Goal: Task Accomplishment & Management: Complete application form

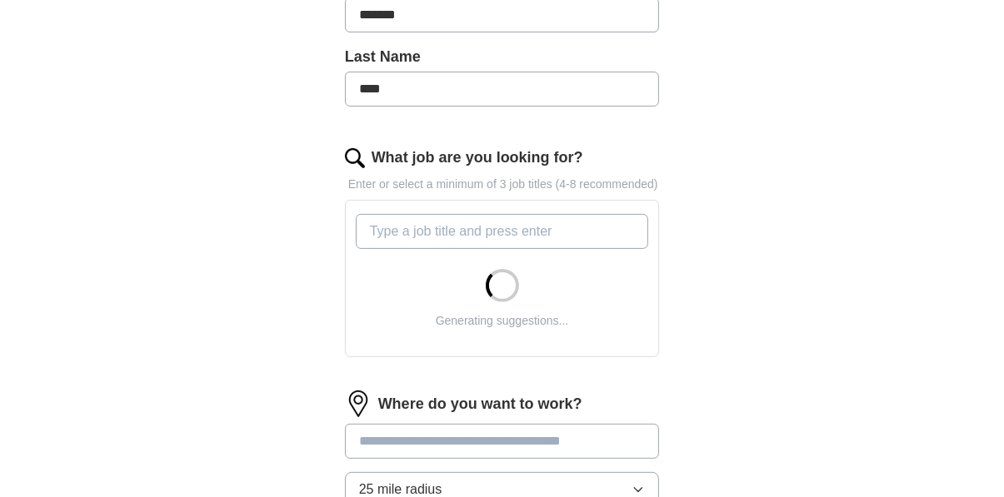
scroll to position [433, 0]
click at [593, 239] on input "What job are you looking for?" at bounding box center [502, 231] width 293 height 35
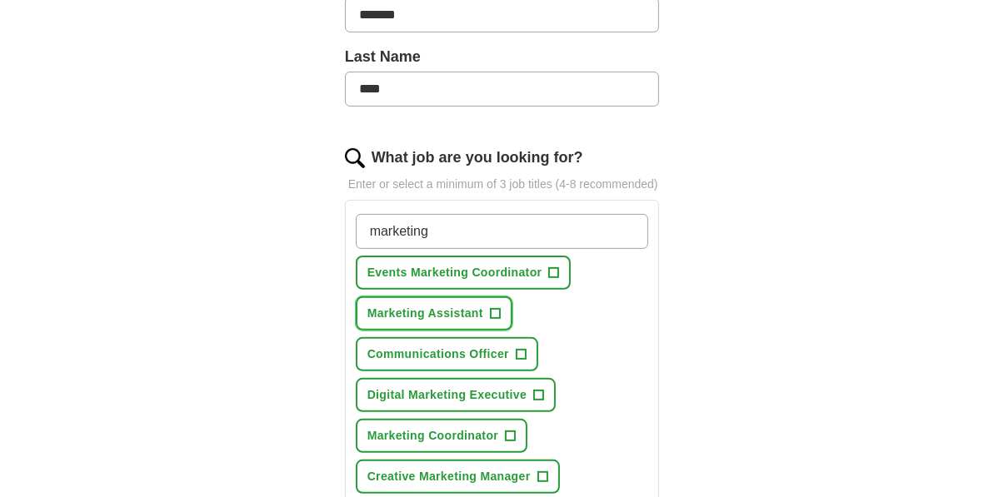
click at [491, 321] on span "+" at bounding box center [495, 313] width 10 height 13
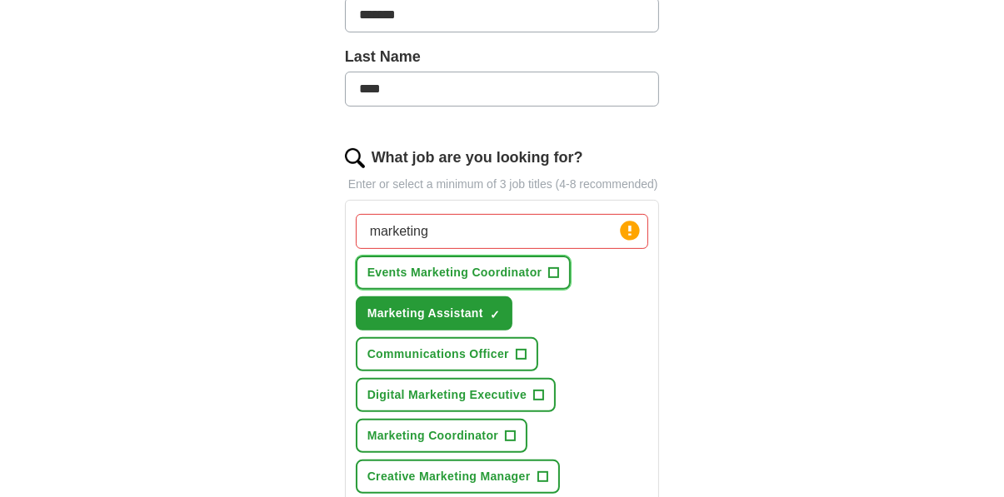
click at [549, 280] on span "+" at bounding box center [554, 273] width 10 height 13
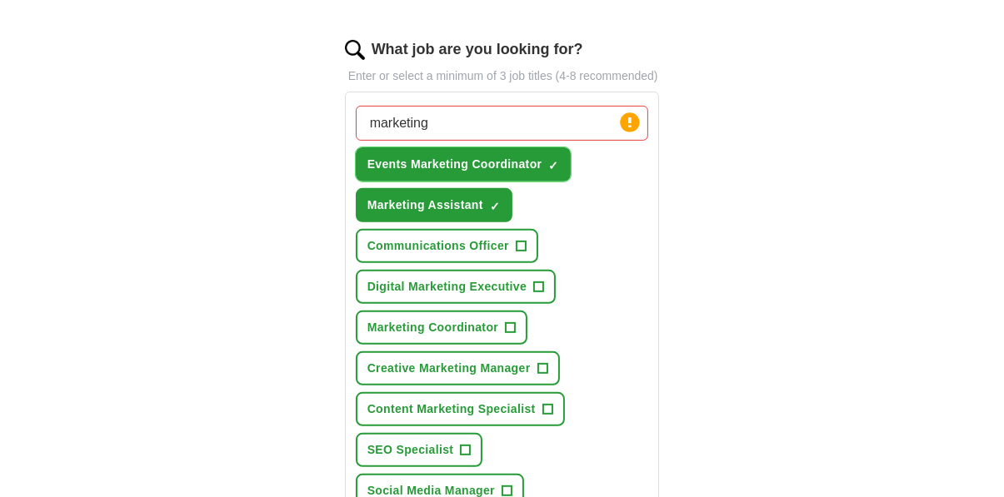
scroll to position [543, 0]
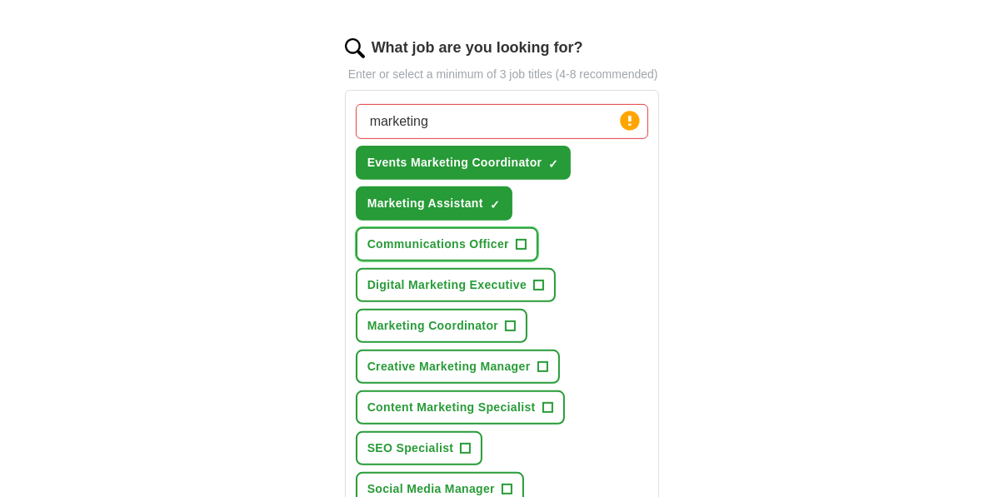
click at [516, 250] on span "+" at bounding box center [521, 244] width 11 height 11
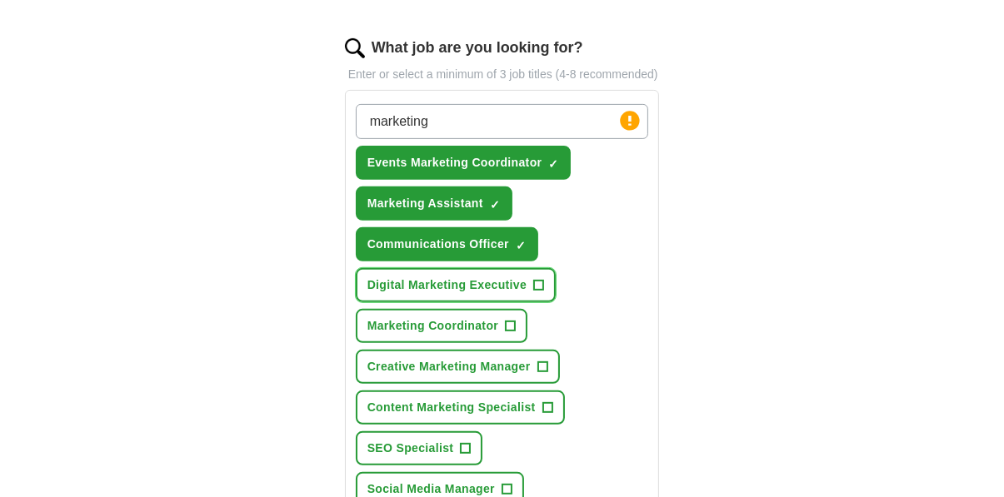
click at [534, 292] on span "+" at bounding box center [539, 285] width 10 height 13
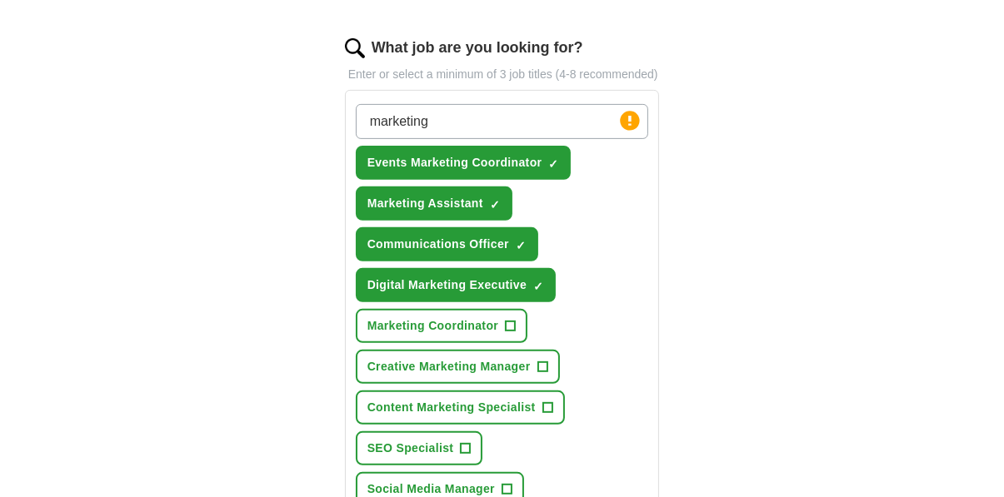
click at [496, 340] on button "Marketing Coordinator +" at bounding box center [442, 326] width 172 height 34
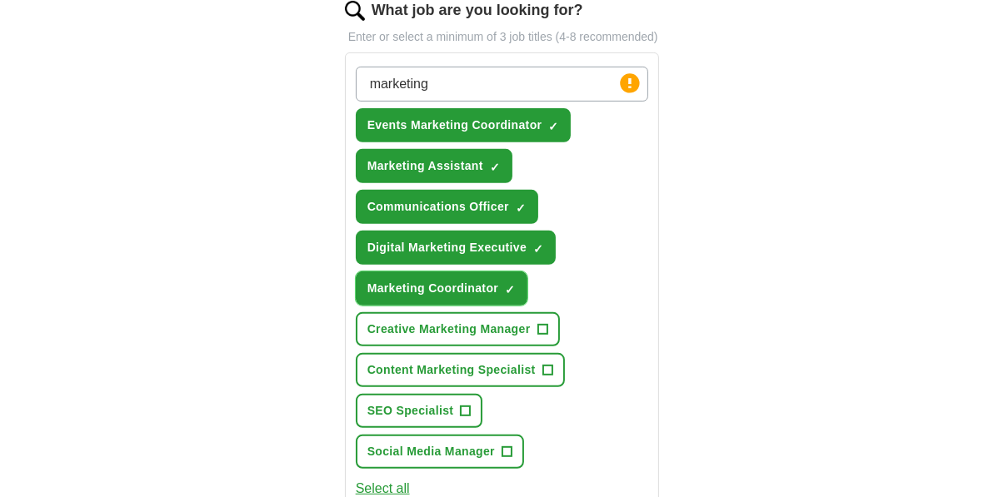
scroll to position [587, 0]
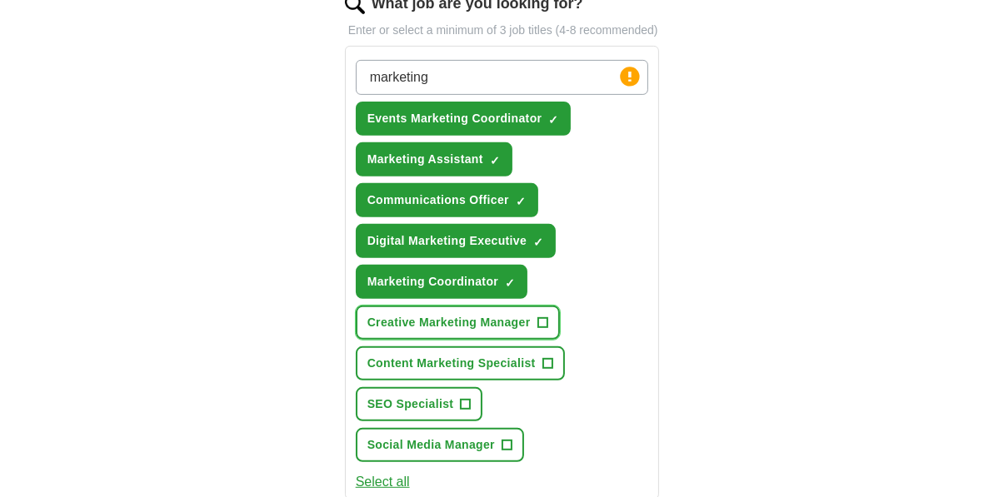
click at [525, 340] on button "Creative Marketing Manager +" at bounding box center [458, 323] width 204 height 34
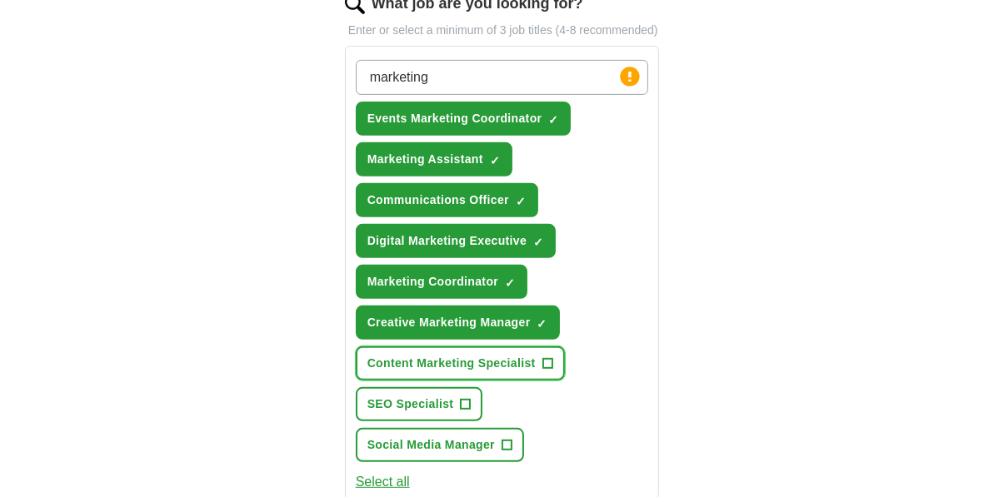
click at [542, 371] on span "+" at bounding box center [547, 363] width 10 height 13
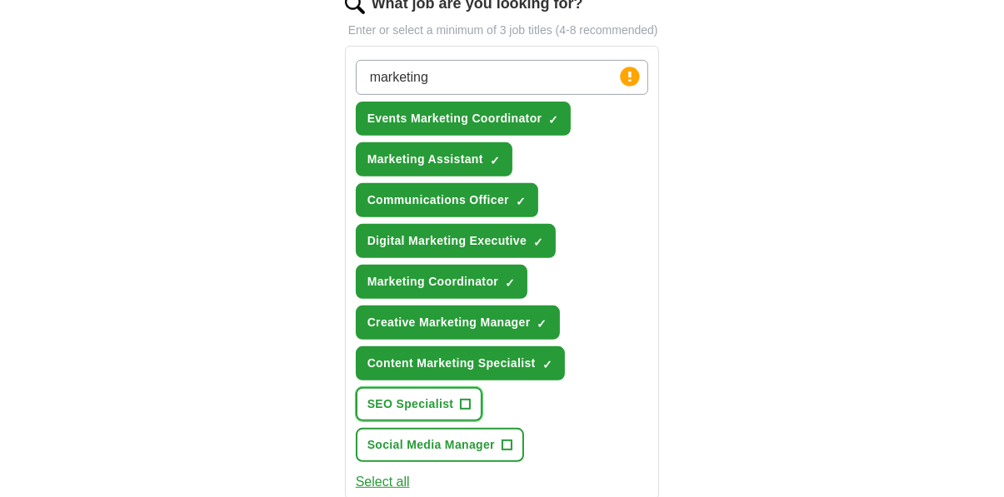
click at [453, 421] on button "SEO Specialist +" at bounding box center [419, 404] width 127 height 34
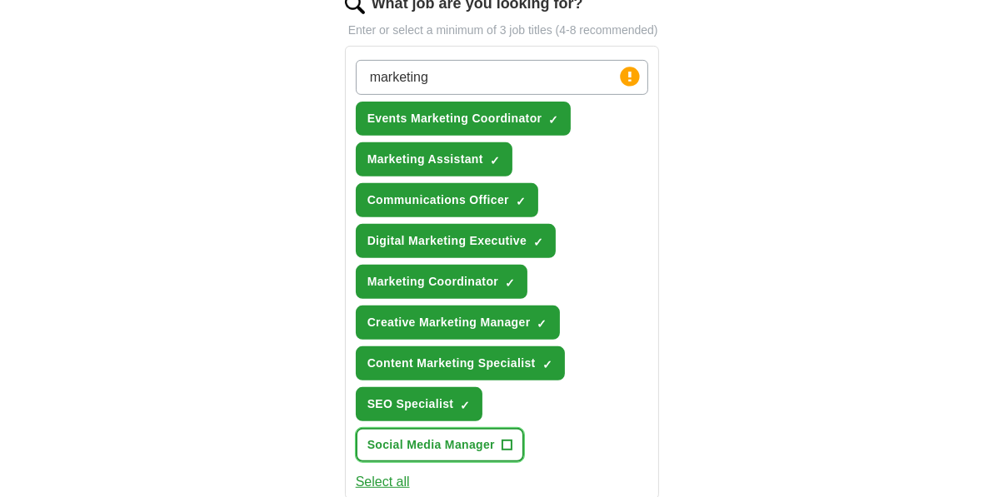
click at [495, 436] on span "Social Media Manager" at bounding box center [430, 444] width 127 height 17
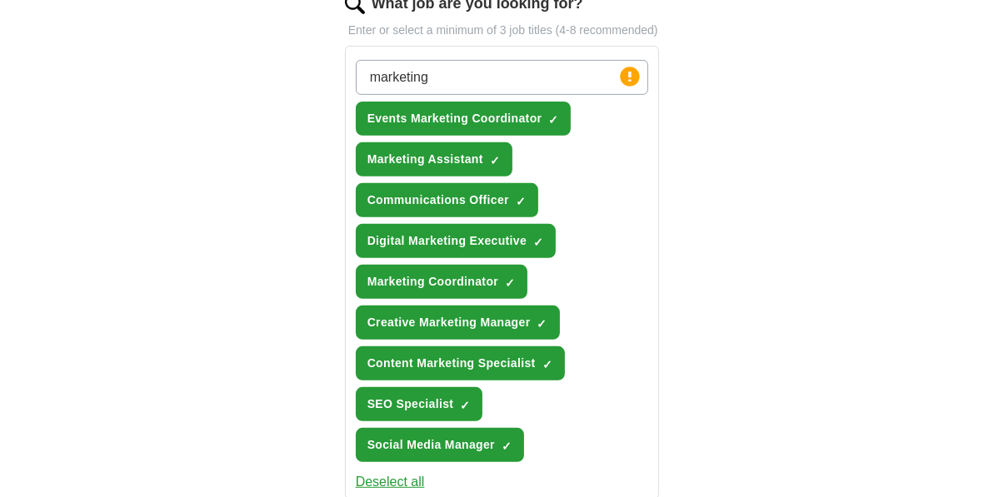
click at [506, 94] on input "marketing" at bounding box center [502, 77] width 293 height 35
type input "m"
type input "crm"
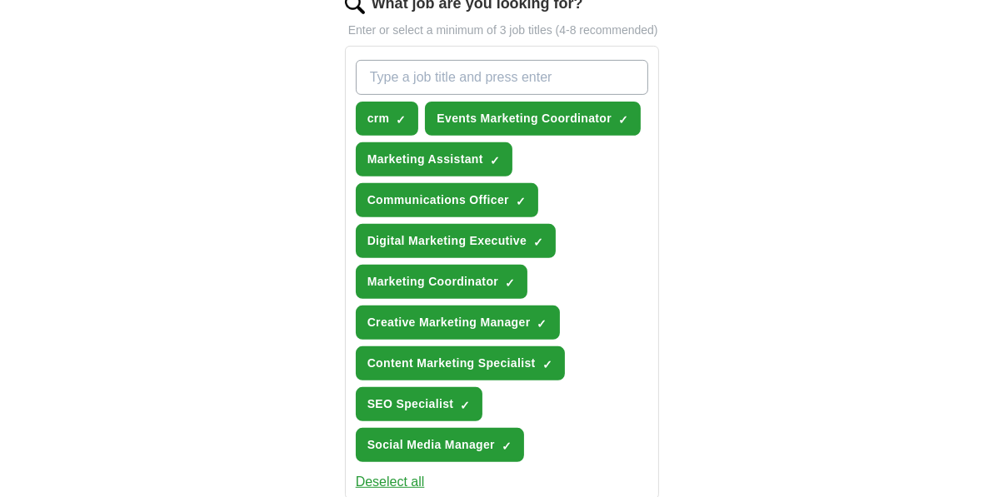
click at [740, 257] on div "ApplyIQ Let ApplyIQ do the hard work of searching and applying for jobs. Just t…" at bounding box center [502, 204] width 853 height 1480
click at [604, 89] on input "What job are you looking for?" at bounding box center [502, 77] width 293 height 35
click at [760, 317] on div "ApplyIQ Let ApplyIQ do the hard work of searching and applying for jobs. Just t…" at bounding box center [502, 204] width 853 height 1480
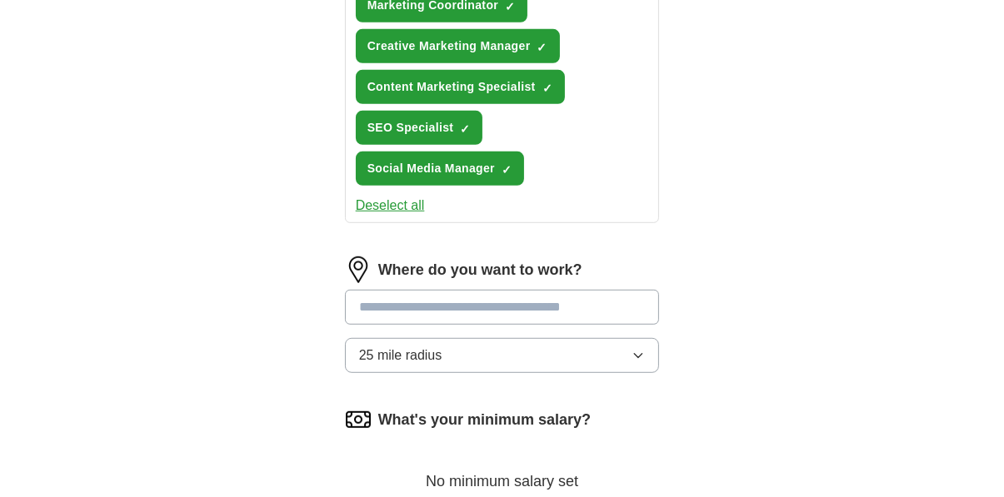
scroll to position [866, 0]
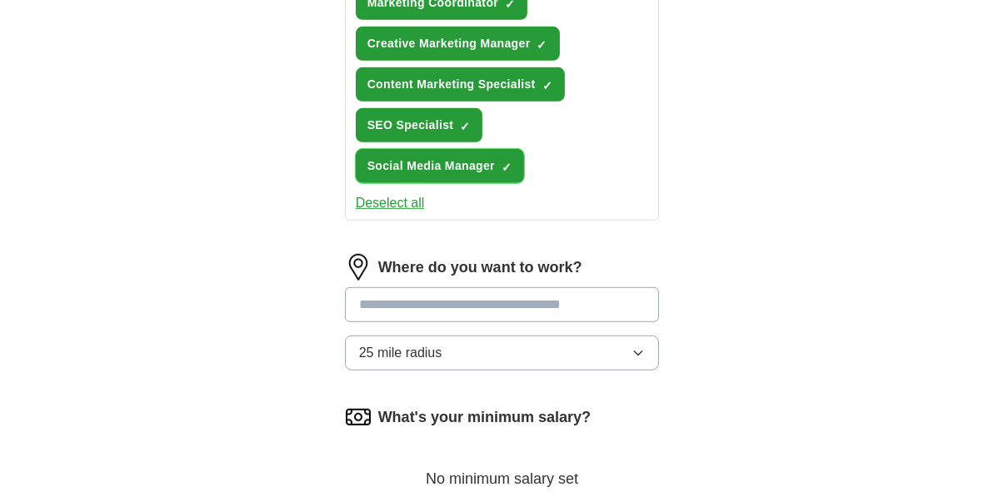
click at [0, 0] on span "×" at bounding box center [0, 0] width 0 height 0
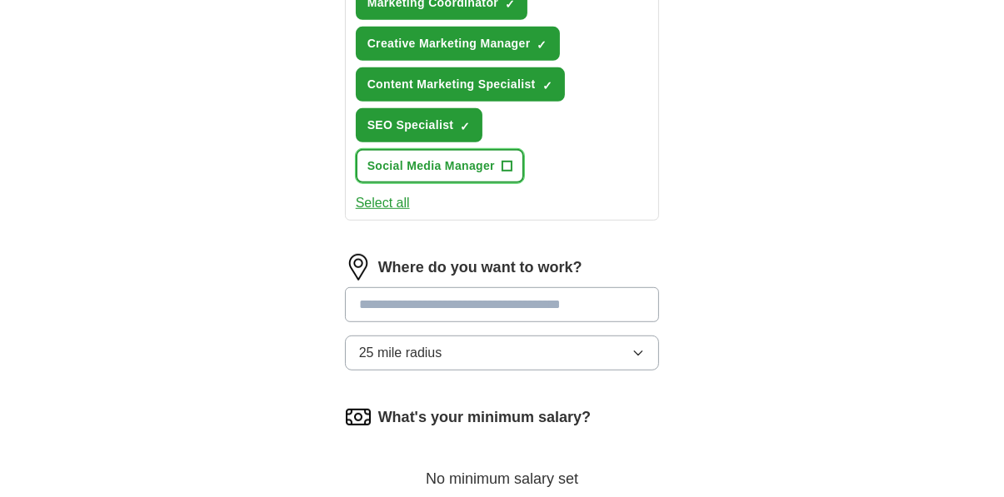
scroll to position [880, 0]
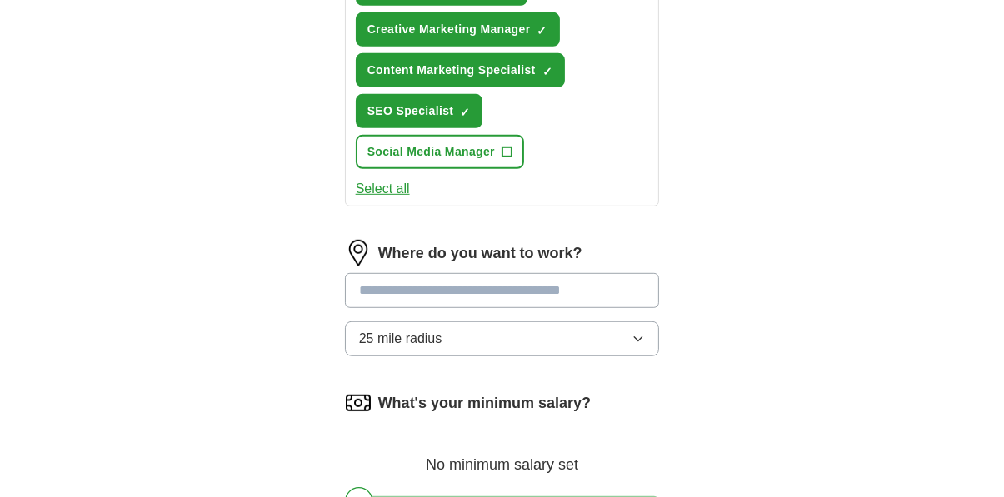
click at [591, 273] on input at bounding box center [502, 290] width 315 height 35
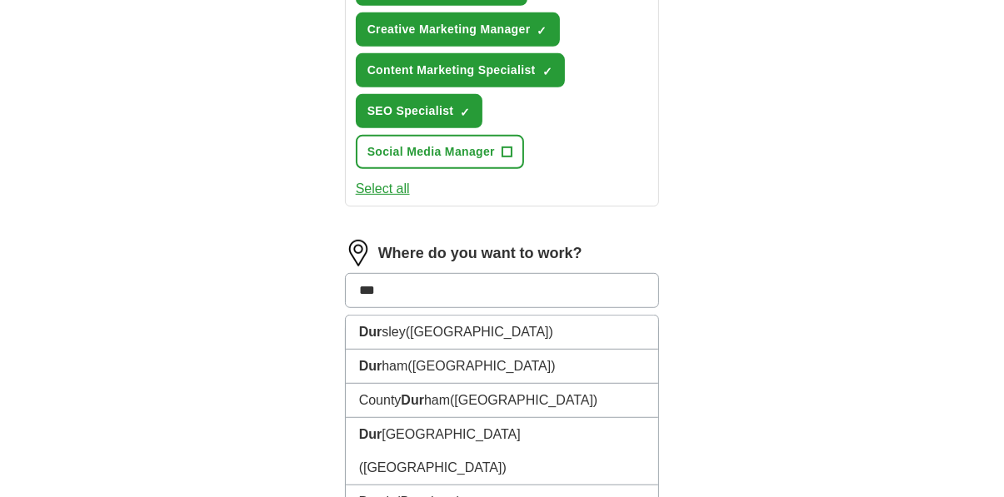
type input "****"
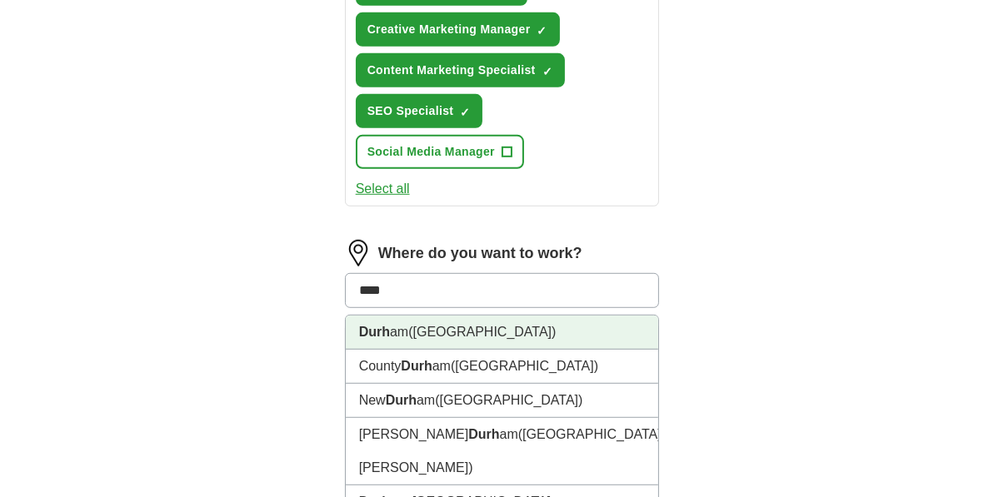
click at [532, 316] on li "Durh am ([GEOGRAPHIC_DATA])" at bounding box center [502, 333] width 313 height 34
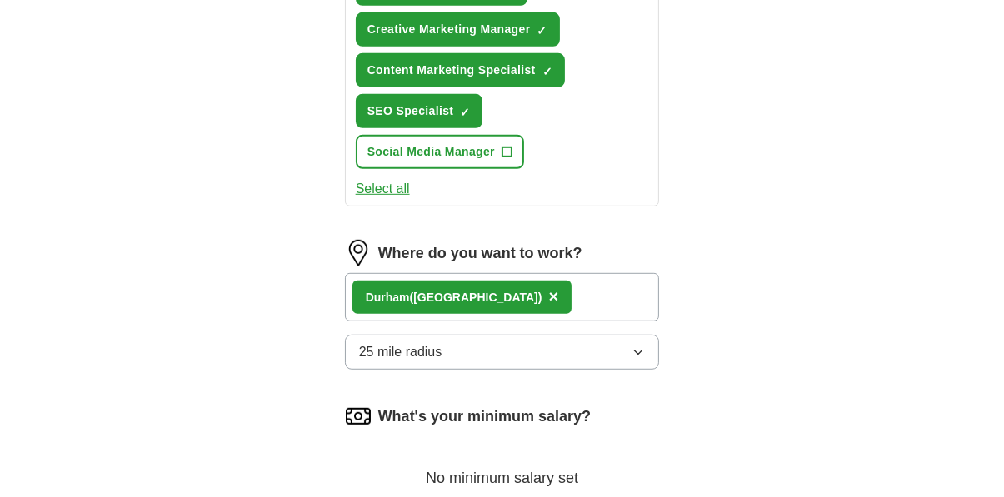
click at [583, 335] on button "25 mile radius" at bounding box center [502, 352] width 315 height 35
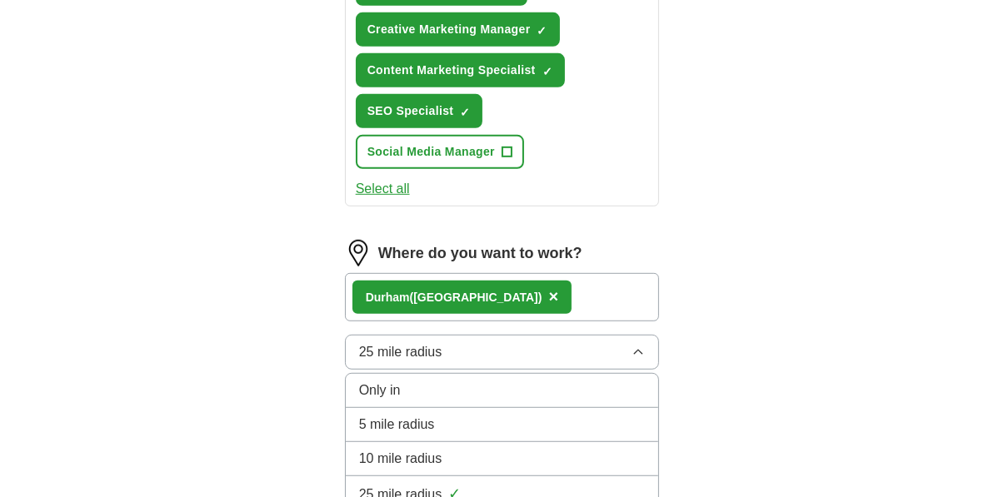
click at [526, 449] on div "10 mile radius" at bounding box center [502, 459] width 287 height 20
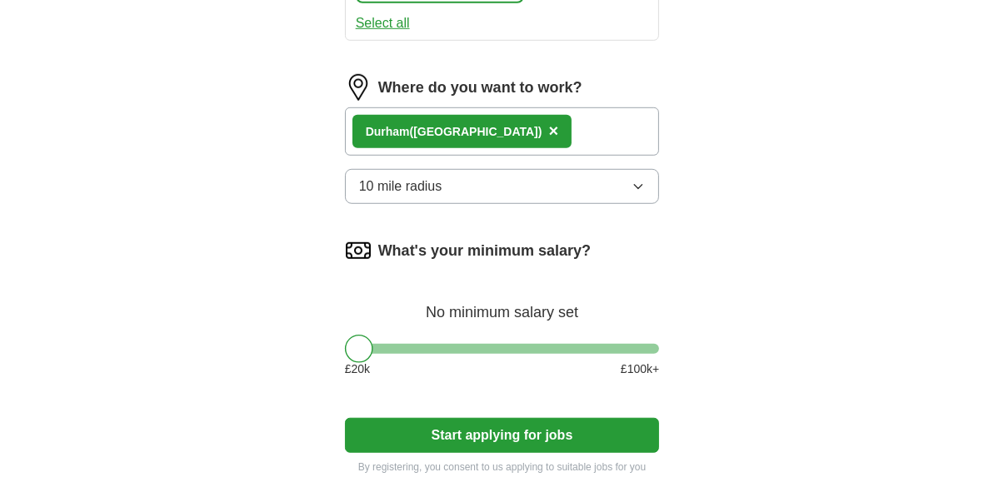
scroll to position [1044, 0]
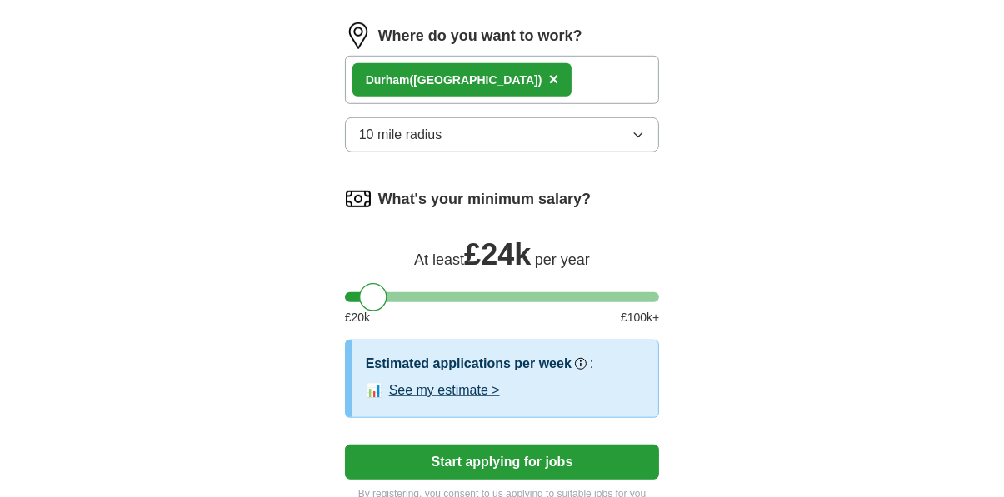
scroll to position [1099, 0]
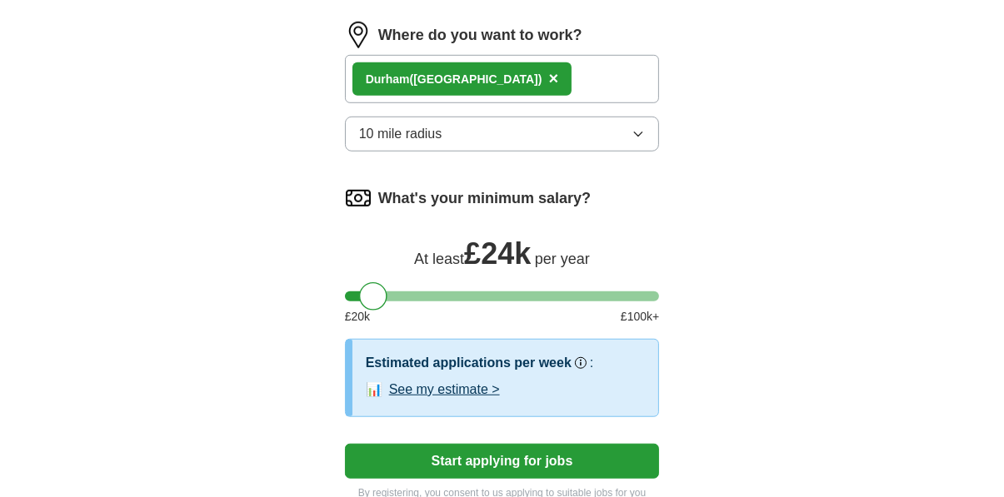
click at [609, 444] on button "Start applying for jobs" at bounding box center [502, 461] width 315 height 35
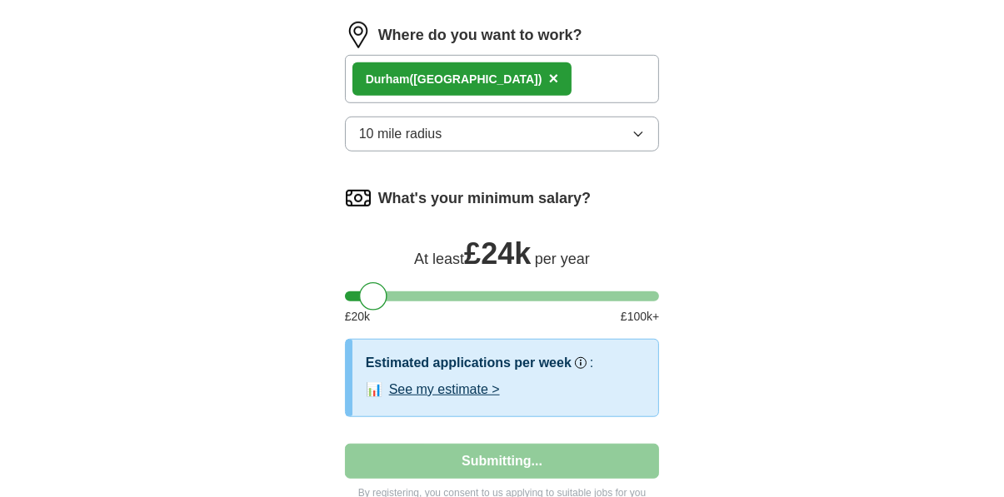
select select "**"
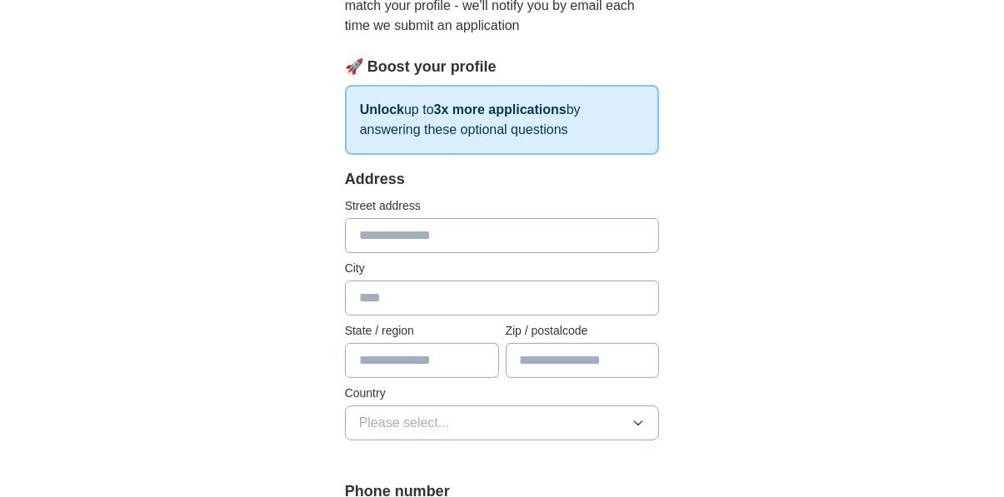
scroll to position [217, 0]
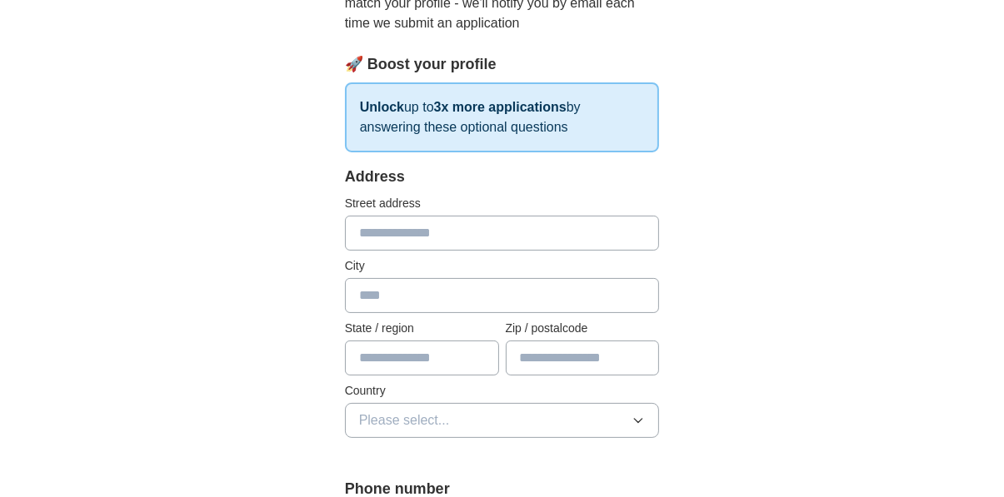
click at [612, 241] on input "text" at bounding box center [502, 233] width 315 height 35
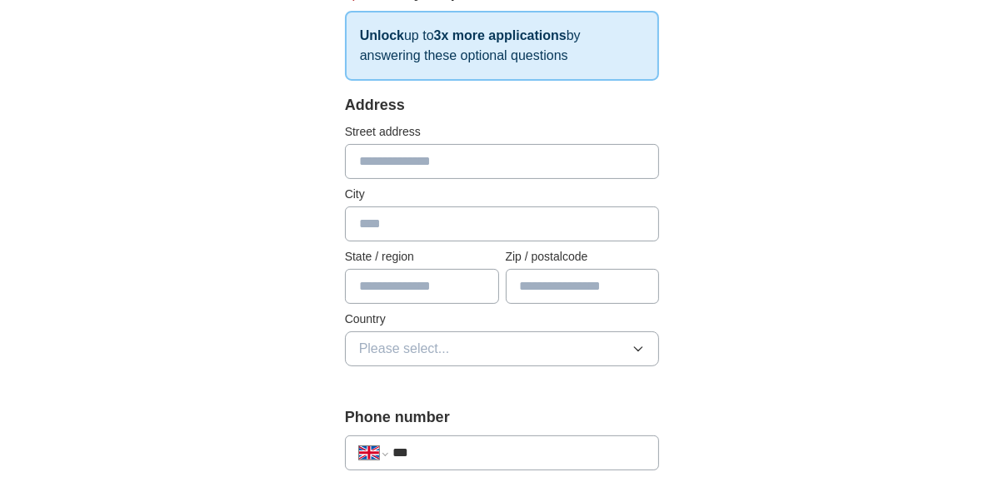
scroll to position [289, 0]
click at [639, 343] on icon "button" at bounding box center [637, 347] width 13 height 13
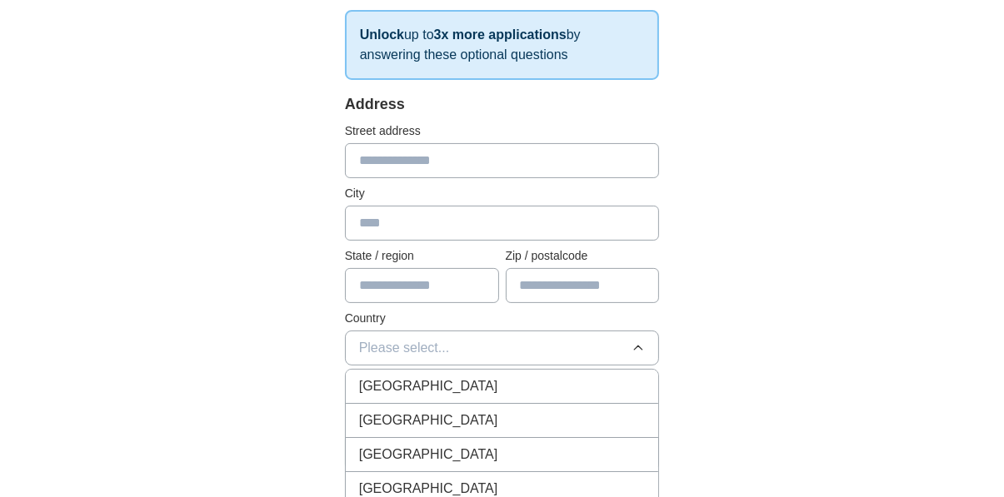
click at [619, 379] on div "[GEOGRAPHIC_DATA]" at bounding box center [502, 386] width 287 height 20
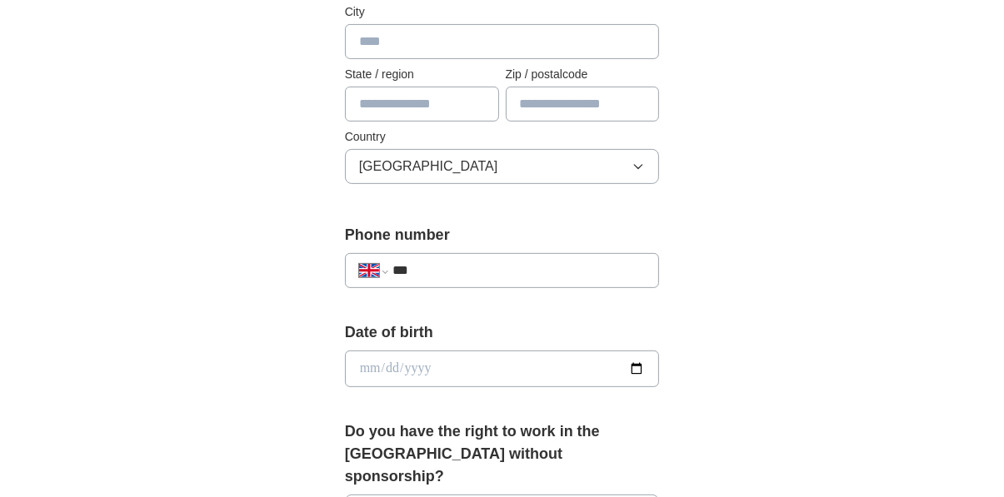
scroll to position [481, 0]
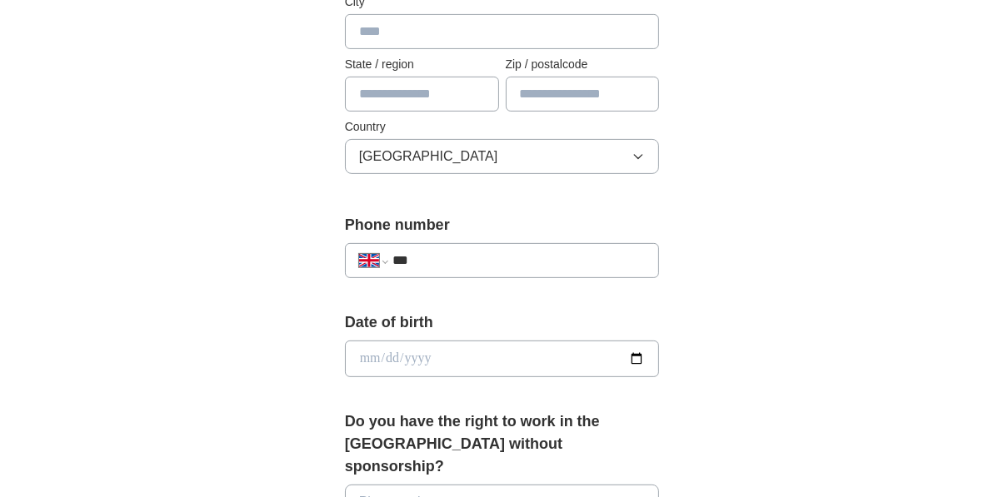
click at [628, 251] on input "***" at bounding box center [518, 261] width 253 height 20
type input "**********"
click at [470, 356] on input "date" at bounding box center [502, 359] width 315 height 37
type input "**********"
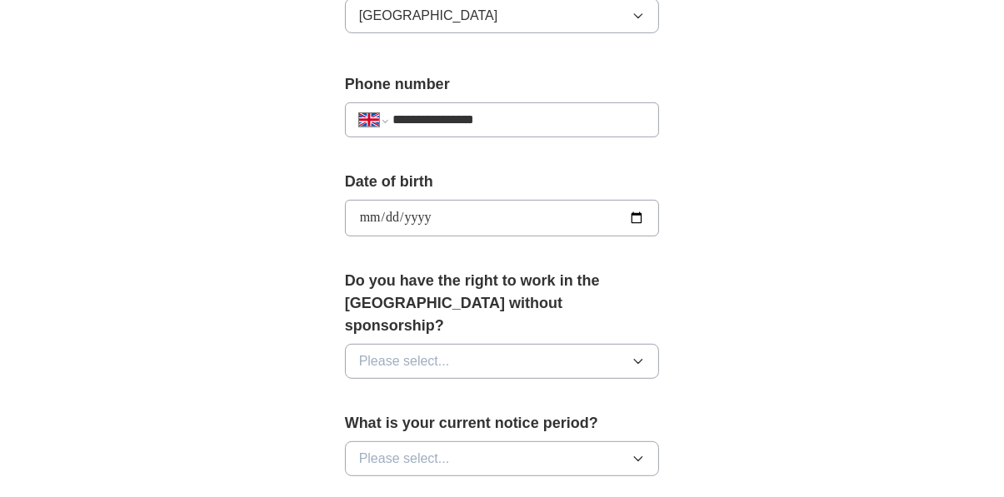
scroll to position [633, 0]
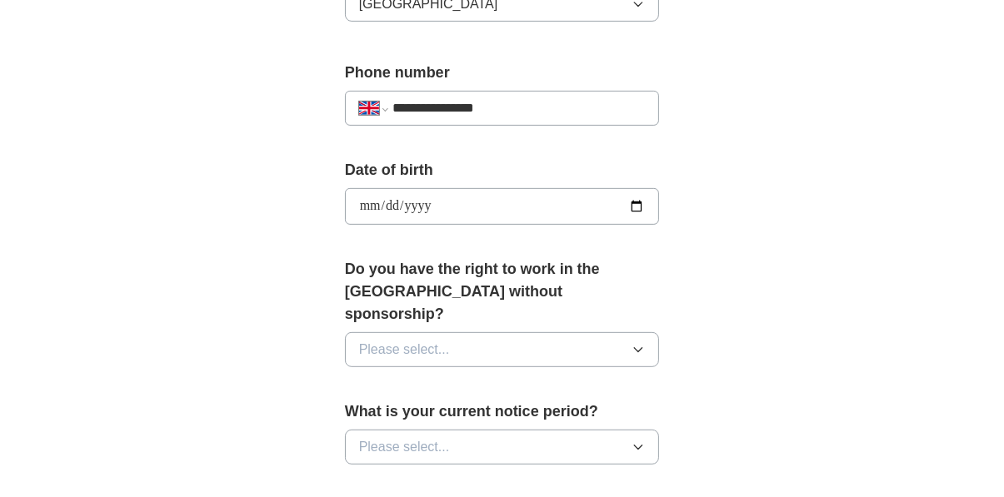
click at [556, 332] on button "Please select..." at bounding box center [502, 349] width 315 height 35
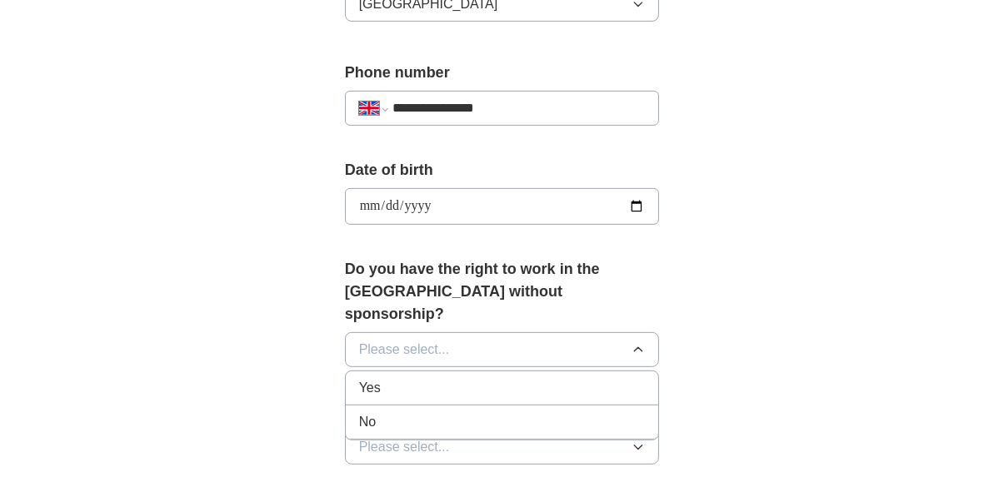
click at [555, 378] on div "Yes" at bounding box center [502, 388] width 287 height 20
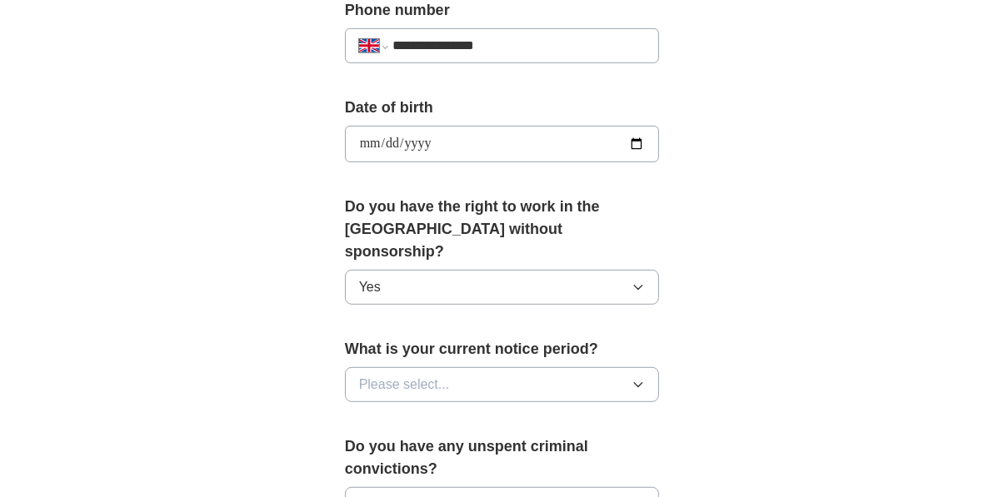
scroll to position [704, 0]
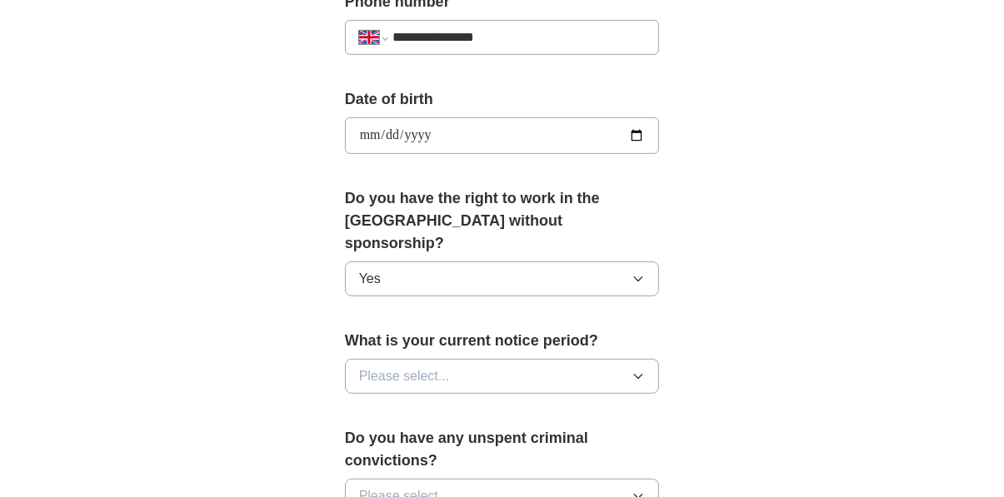
click at [593, 359] on button "Please select..." at bounding box center [502, 376] width 315 height 35
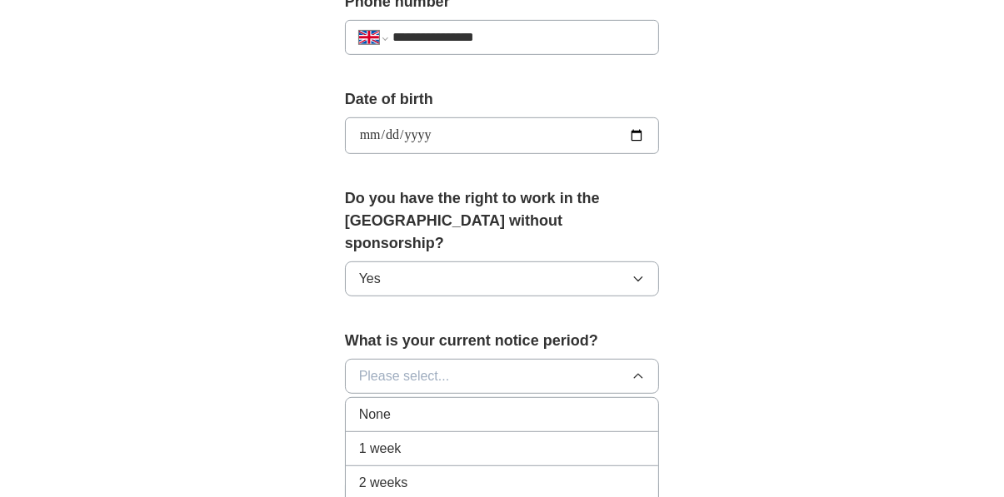
click at [554, 405] on div "None" at bounding box center [502, 415] width 287 height 20
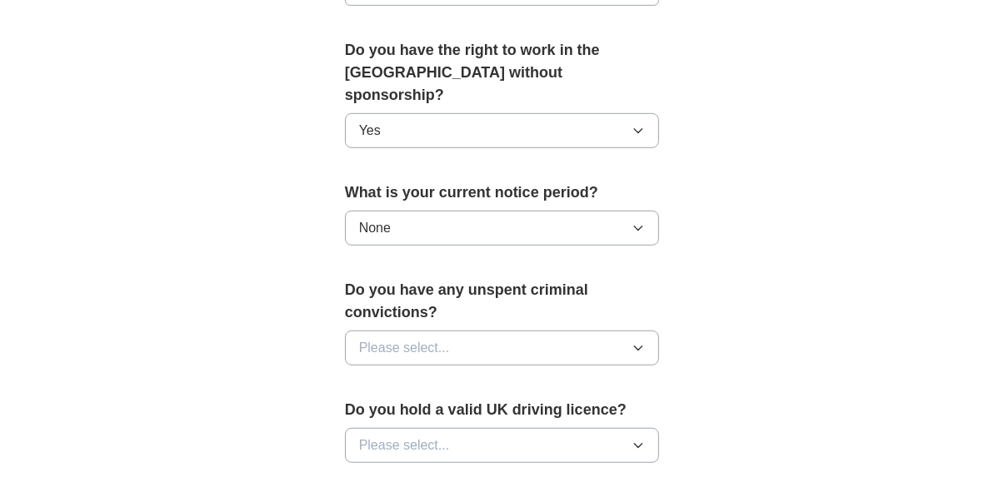
scroll to position [867, 0]
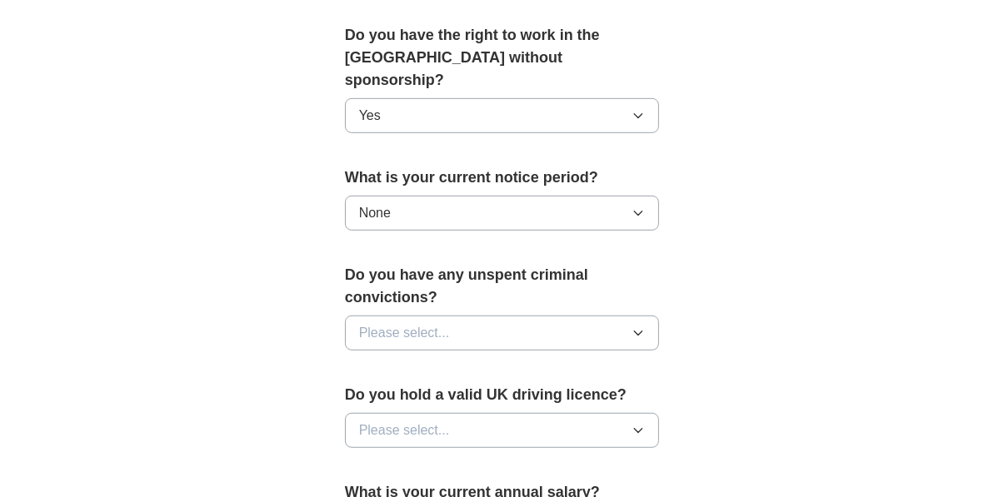
click at [613, 316] on button "Please select..." at bounding box center [502, 333] width 315 height 35
click at [583, 396] on div "No" at bounding box center [502, 406] width 287 height 20
click at [689, 358] on div "**********" at bounding box center [502, 10] width 426 height 1466
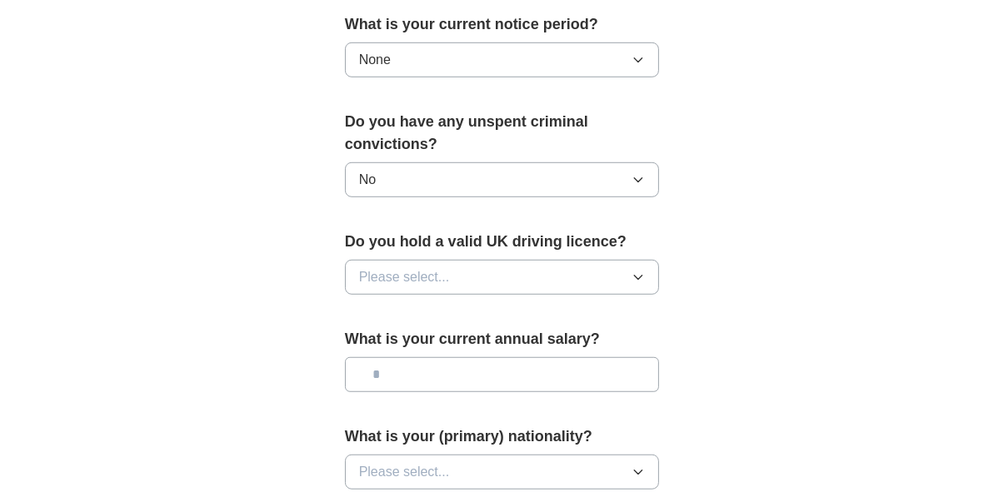
scroll to position [1029, 0]
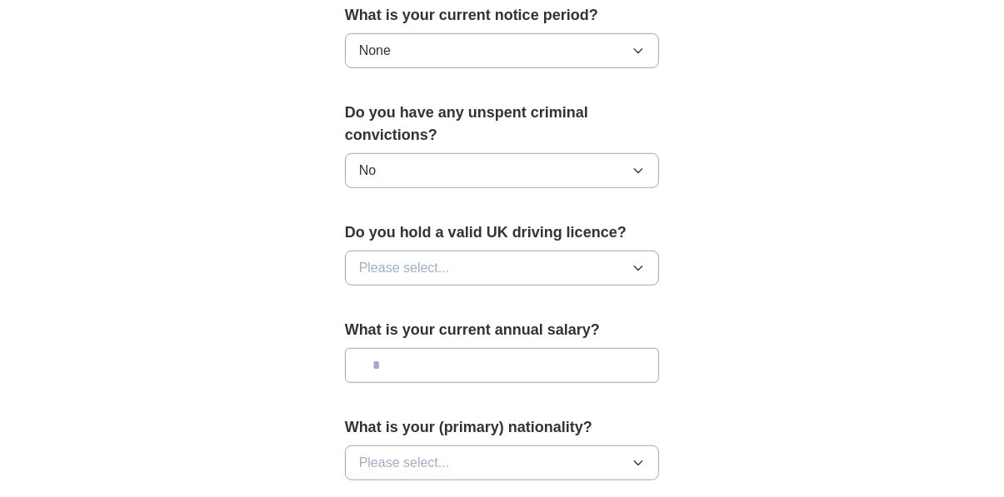
click at [620, 251] on button "Please select..." at bounding box center [502, 268] width 315 height 35
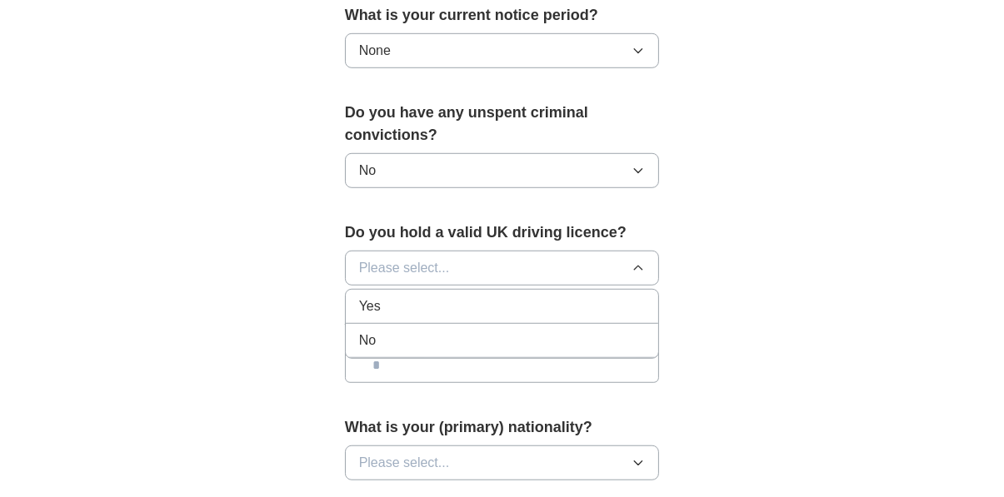
click at [586, 331] on div "No" at bounding box center [502, 341] width 287 height 20
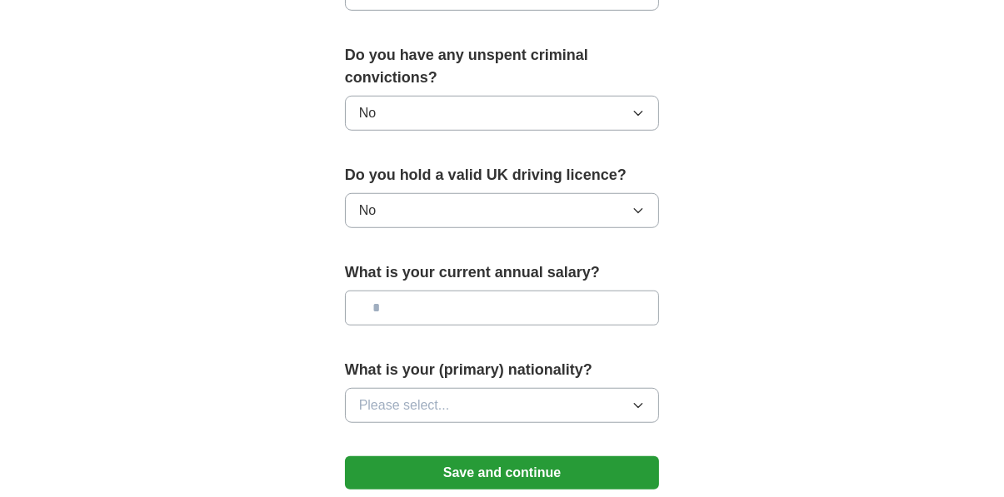
scroll to position [1104, 0]
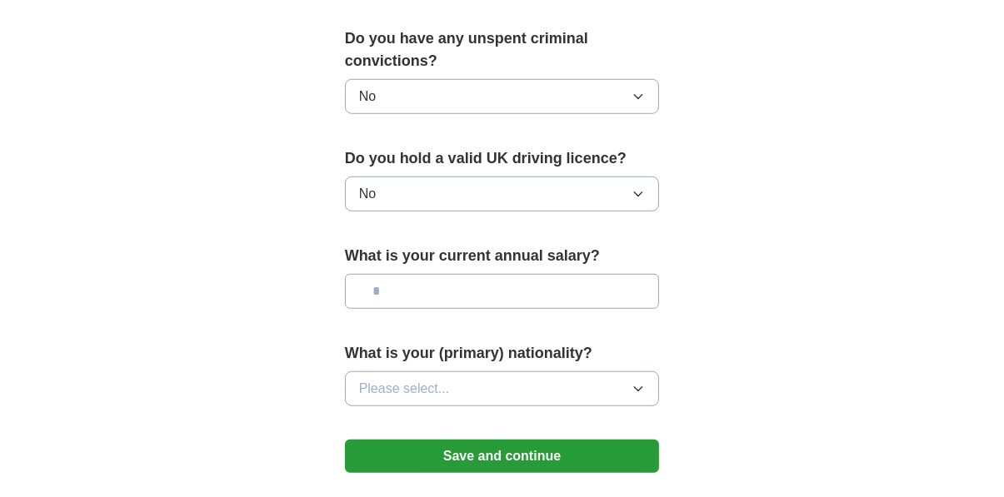
click at [611, 274] on input "text" at bounding box center [502, 291] width 315 height 35
click at [601, 371] on button "Please select..." at bounding box center [502, 388] width 315 height 35
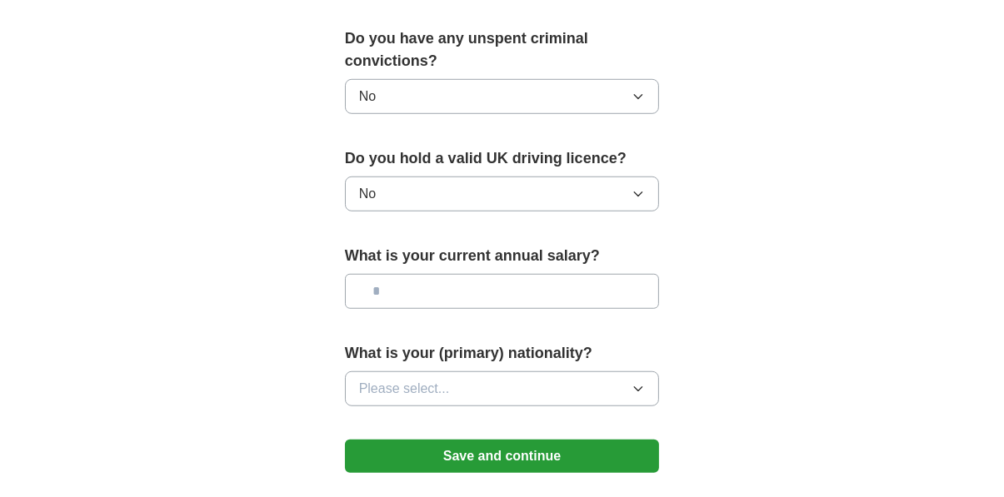
click at [601, 440] on button "Save and continue" at bounding box center [502, 456] width 315 height 33
